Goal: Task Accomplishment & Management: Complete application form

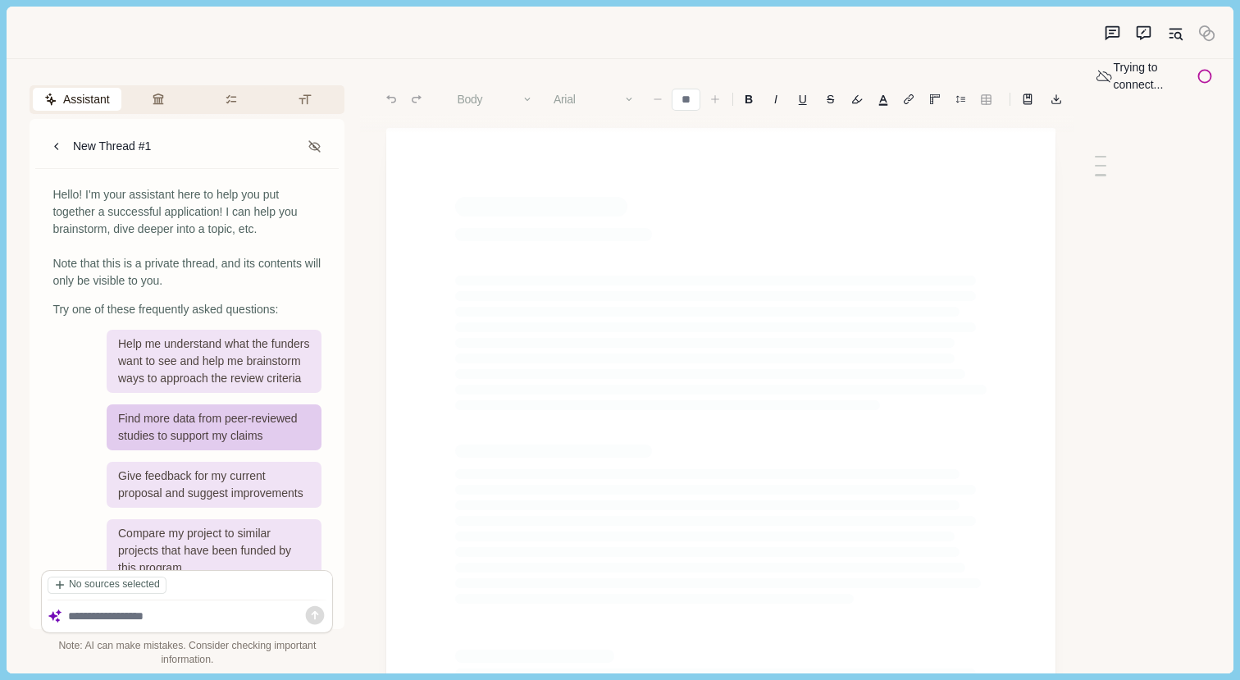
click at [187, 441] on div "Find more data from peer-reviewed studies to support my claims" at bounding box center [214, 427] width 215 height 46
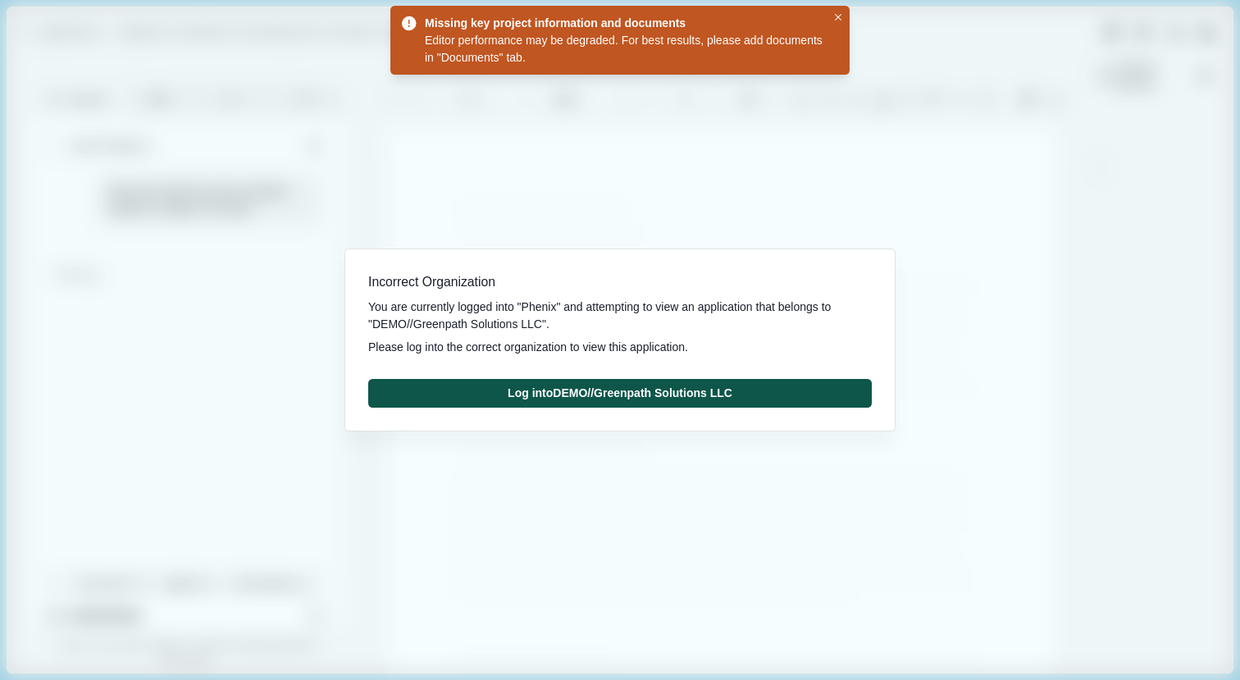
click at [533, 394] on button "Log into DEMO//Greenpath Solutions LLC" at bounding box center [620, 393] width 504 height 29
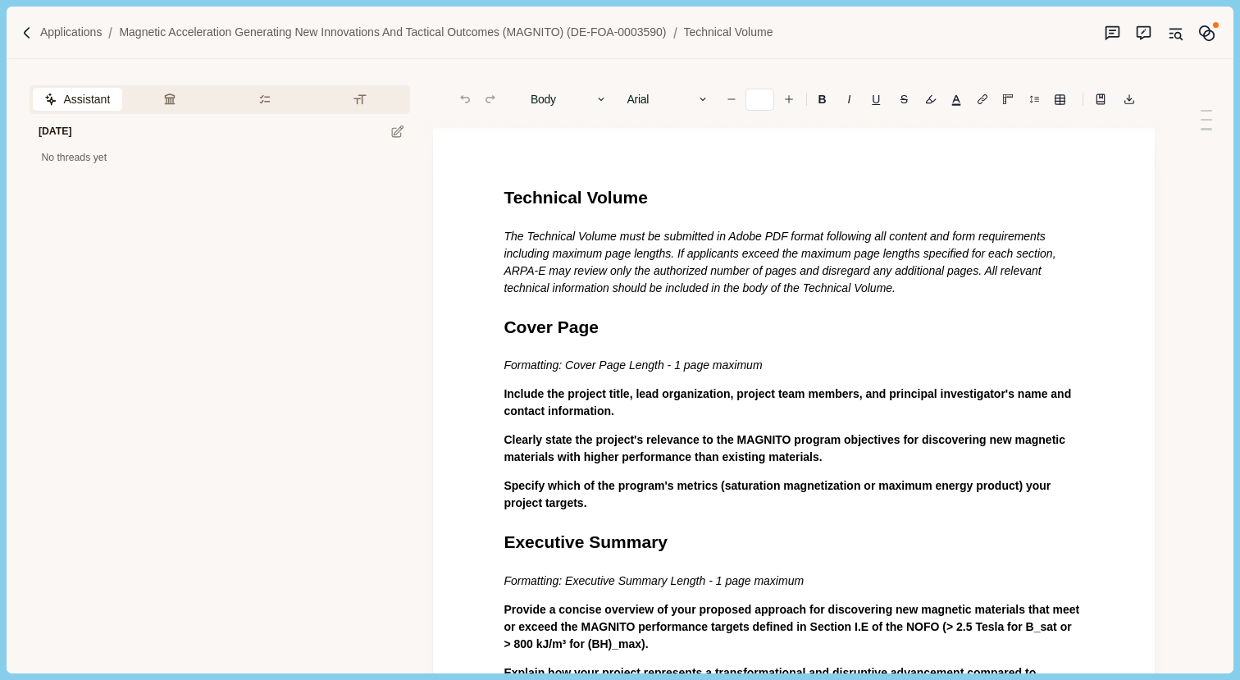
type input "**"
